Goal: Transaction & Acquisition: Purchase product/service

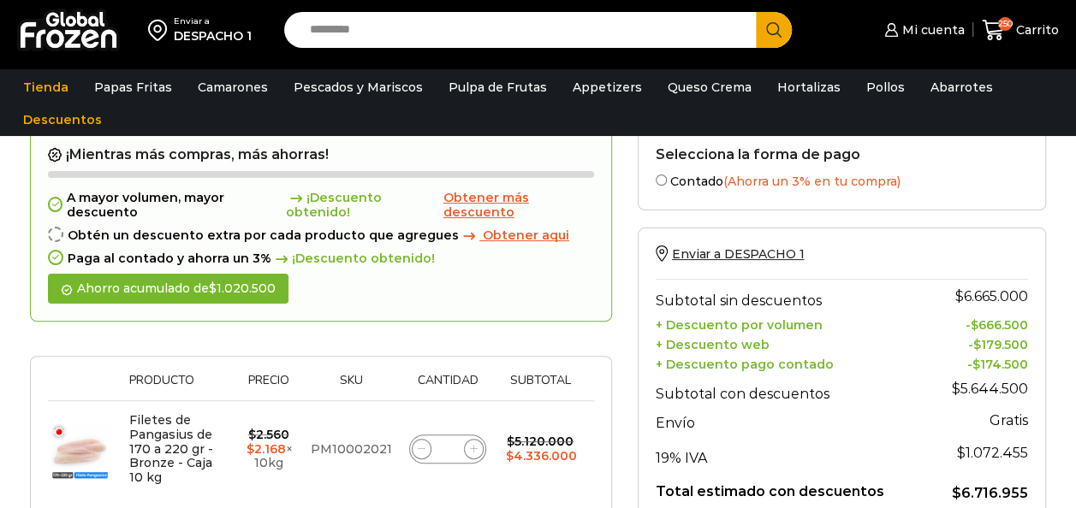
scroll to position [171, 0]
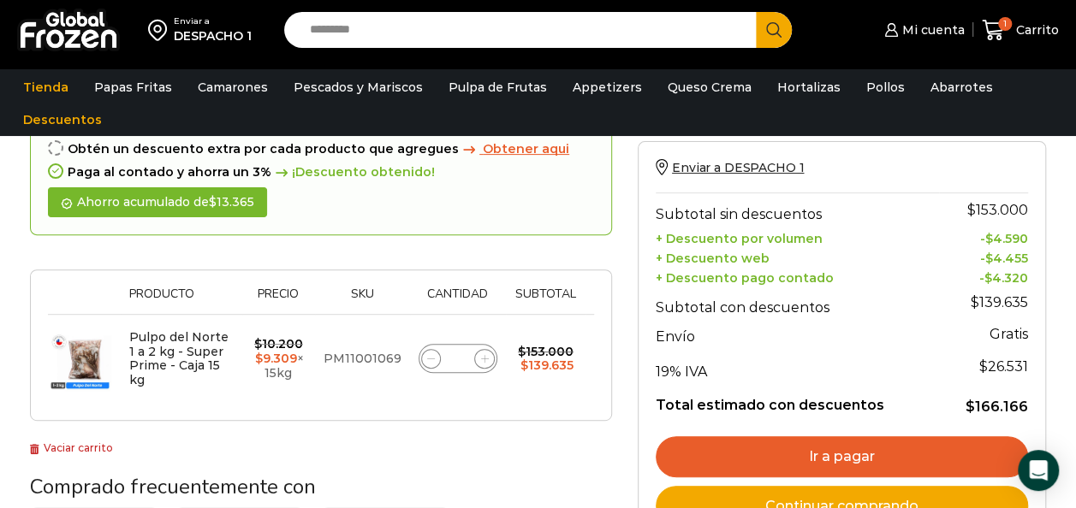
scroll to position [86, 0]
